Goal: Task Accomplishment & Management: Manage account settings

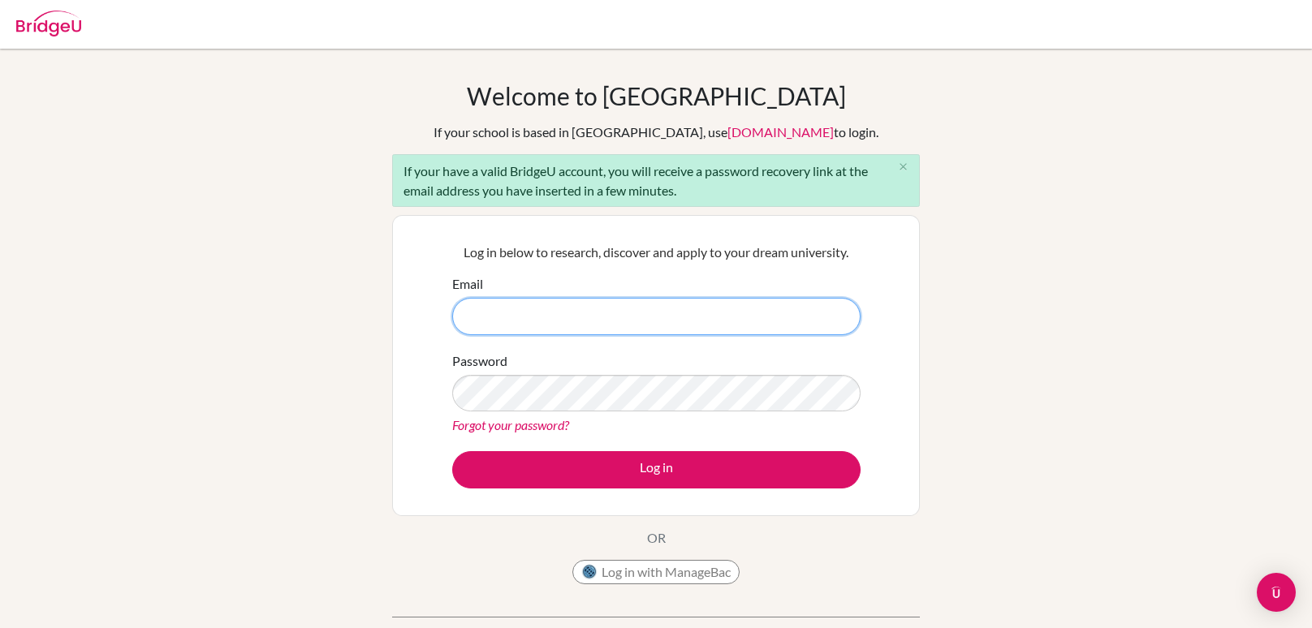
paste input "[EMAIL_ADDRESS][DOMAIN_NAME]"
type input "[EMAIL_ADDRESS][DOMAIN_NAME]"
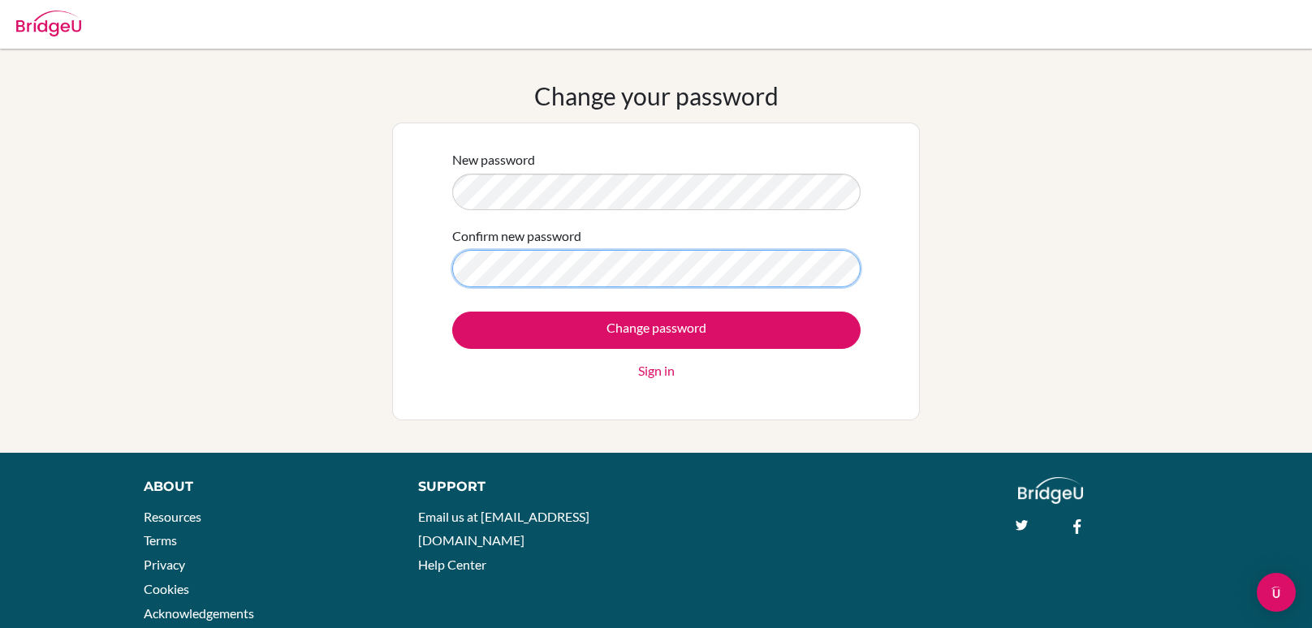
click at [452, 312] on input "Change password" at bounding box center [656, 330] width 408 height 37
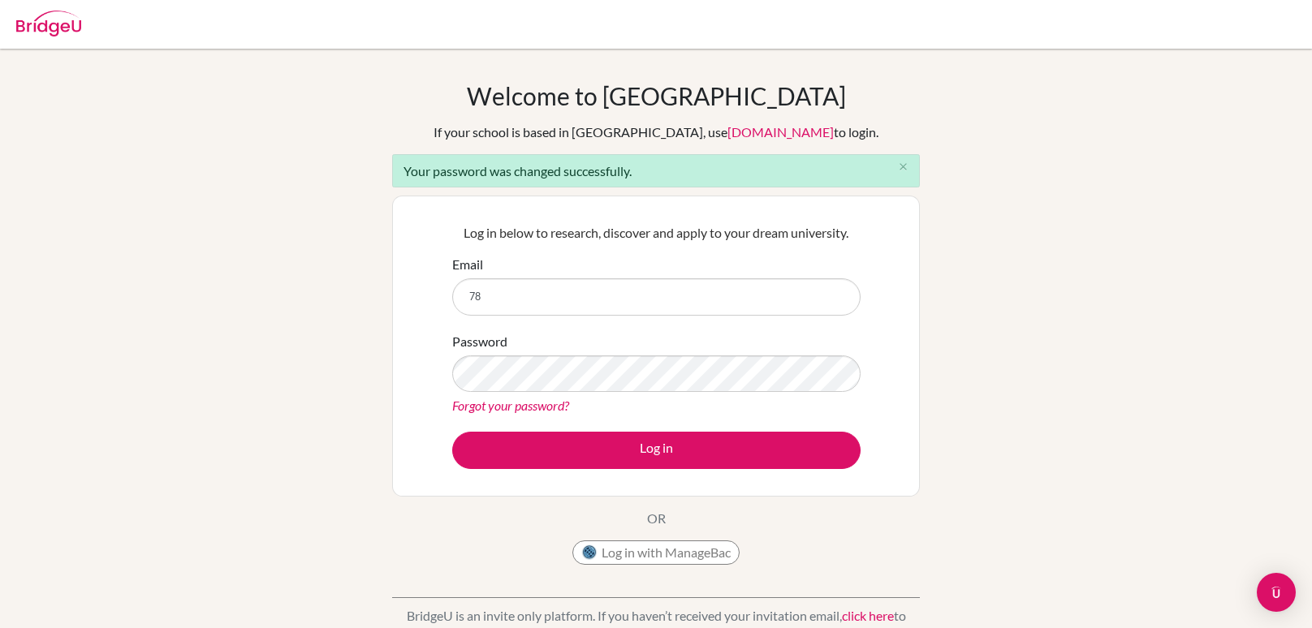
type input "[EMAIL_ADDRESS][DOMAIN_NAME]"
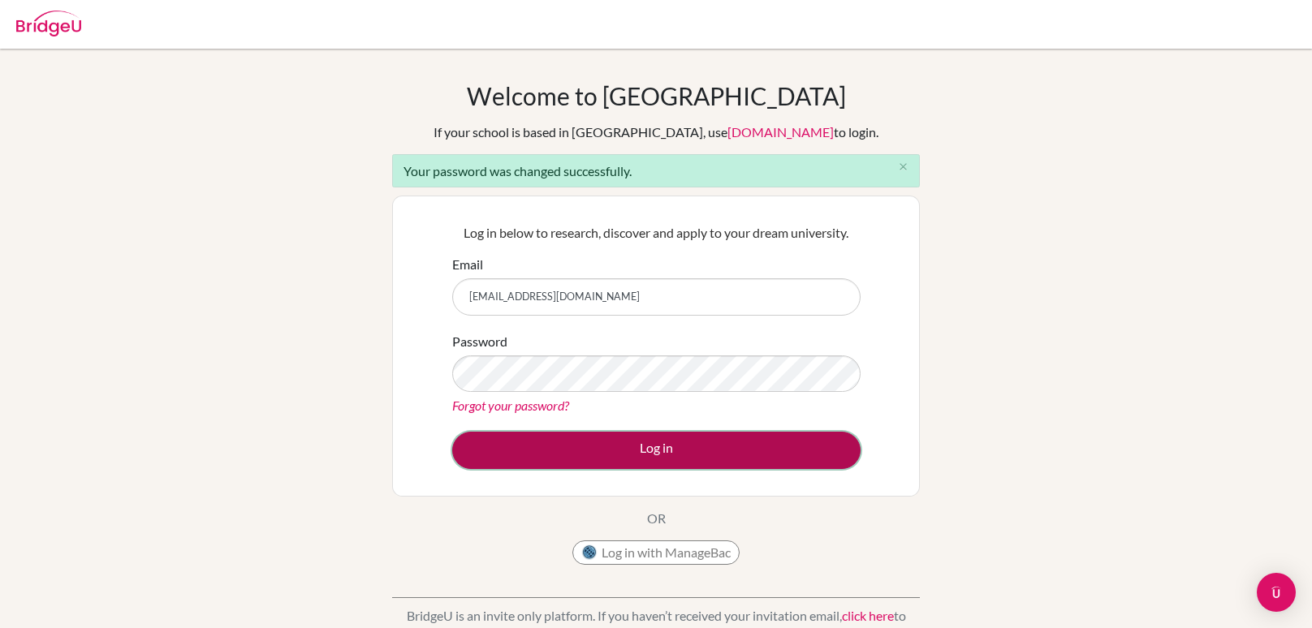
click at [597, 446] on button "Log in" at bounding box center [656, 450] width 408 height 37
